Goal: Transaction & Acquisition: Book appointment/travel/reservation

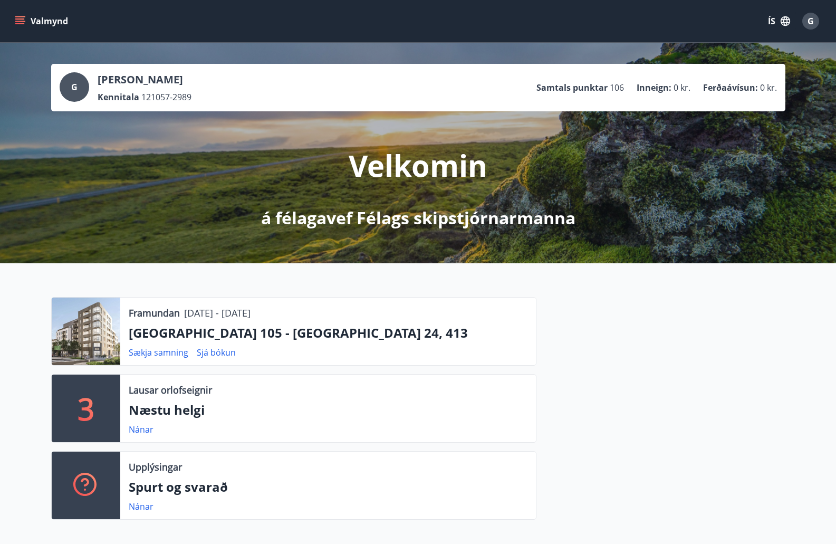
click at [741, 87] on p "Ferðaávísun :" at bounding box center [730, 88] width 55 height 12
click at [224, 351] on link "Sjá bókun" at bounding box center [216, 353] width 39 height 12
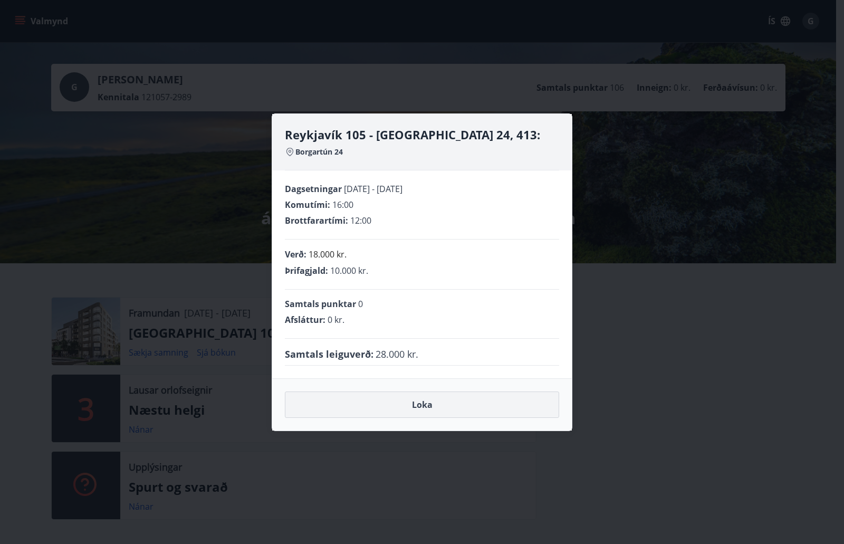
click at [421, 400] on button "Loka" at bounding box center [422, 404] width 274 height 26
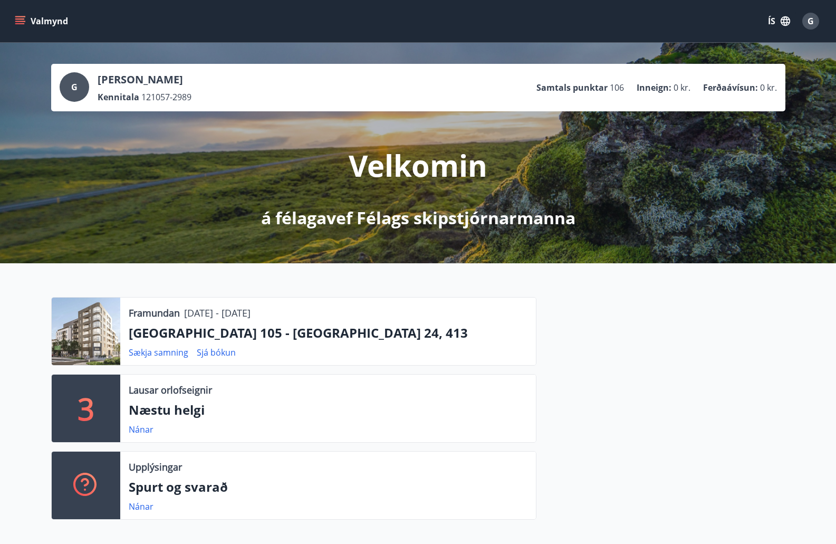
click at [160, 92] on span "121057-2989" at bounding box center [166, 97] width 50 height 12
click at [27, 8] on div "Valmynd ÍS G" at bounding box center [418, 20] width 811 height 25
click at [24, 20] on icon "menu" at bounding box center [20, 21] width 11 height 11
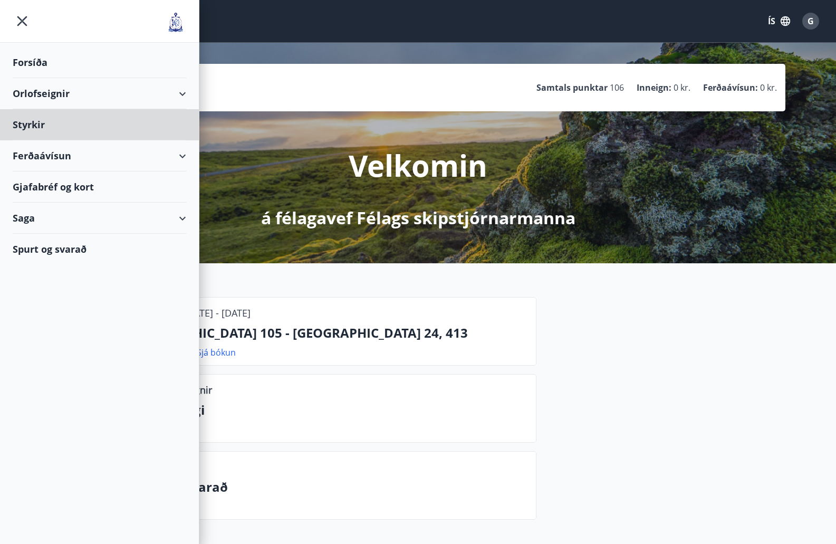
click at [28, 58] on div "Forsíða" at bounding box center [100, 62] width 174 height 31
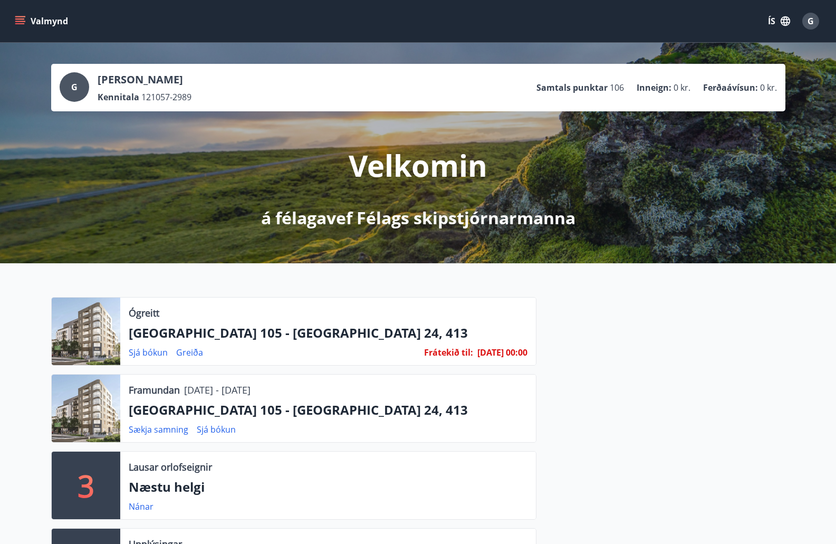
click at [127, 86] on p "[PERSON_NAME]" at bounding box center [145, 79] width 94 height 15
click at [70, 86] on div "G" at bounding box center [75, 87] width 30 height 30
click at [196, 351] on link "Greiða" at bounding box center [189, 353] width 27 height 12
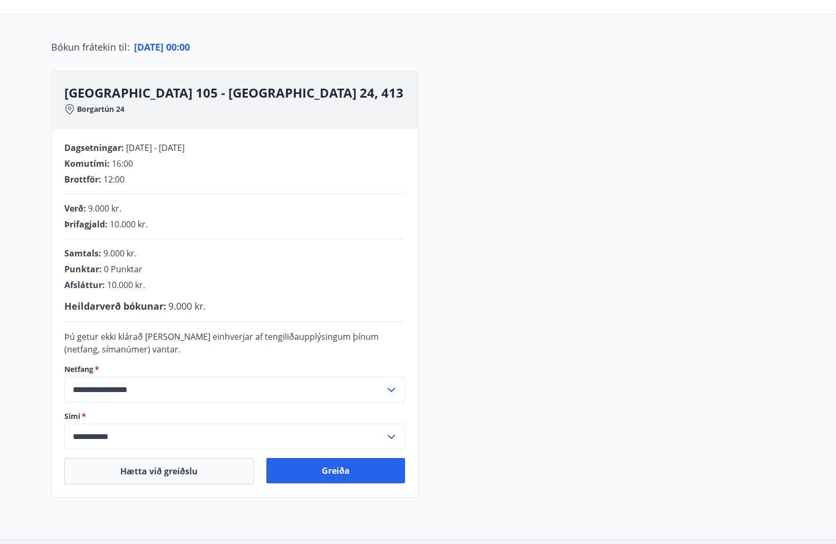
scroll to position [170, 0]
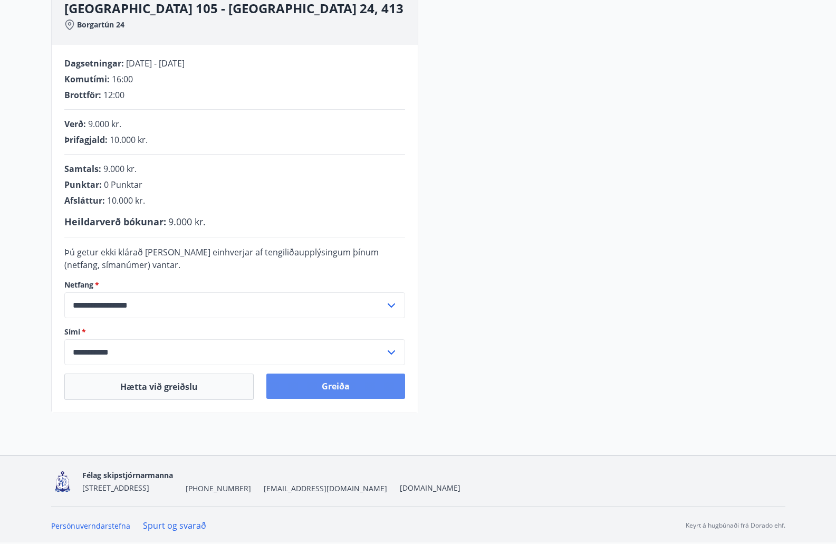
click at [342, 388] on button "Greiða" at bounding box center [335, 386] width 139 height 25
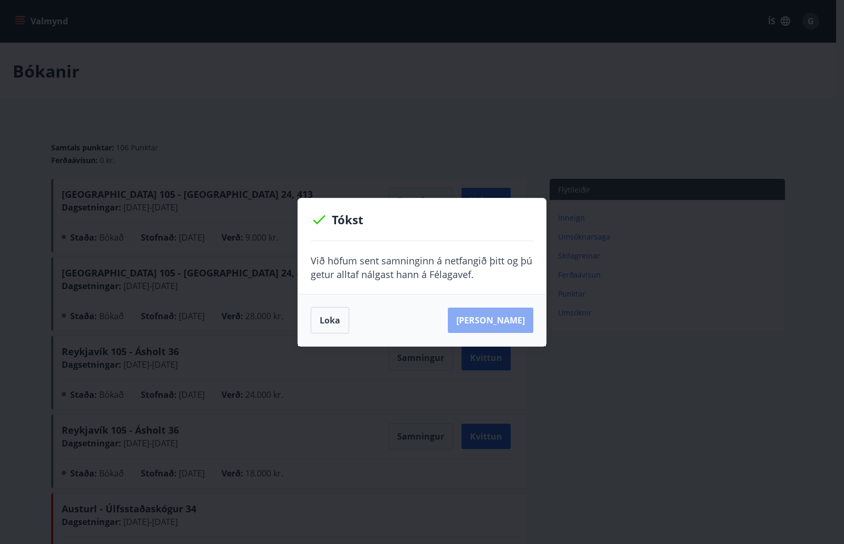
click at [508, 322] on button "Sjá samning" at bounding box center [490, 320] width 85 height 25
click at [320, 327] on button "Loka" at bounding box center [330, 320] width 39 height 26
